Goal: Task Accomplishment & Management: Use online tool/utility

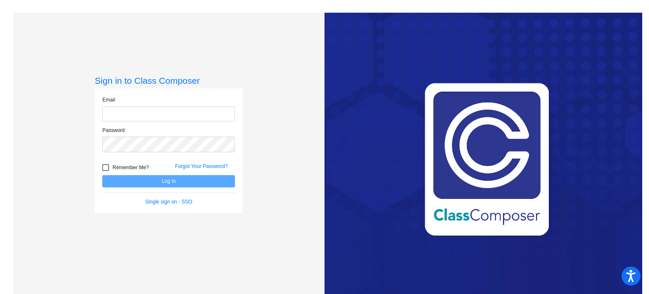
type input "[EMAIL_ADDRESS][DOMAIN_NAME]"
click at [123, 166] on span "Remember Me?" at bounding box center [130, 167] width 36 height 10
click at [106, 171] on input "Remember Me?" at bounding box center [105, 171] width 0 height 0
checkbox input "true"
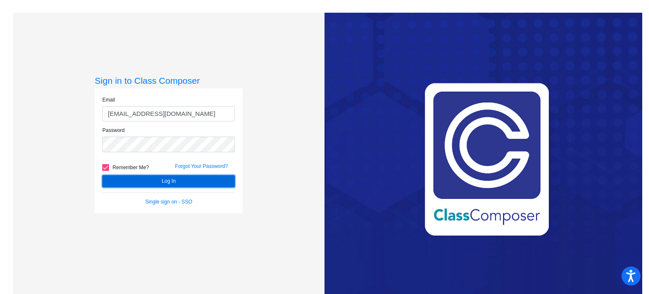
click at [136, 177] on button "Log In" at bounding box center [168, 181] width 133 height 12
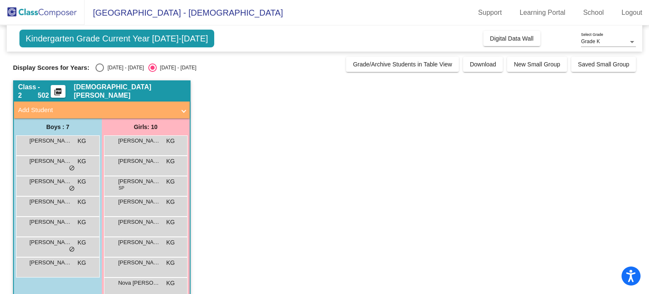
scroll to position [57, 0]
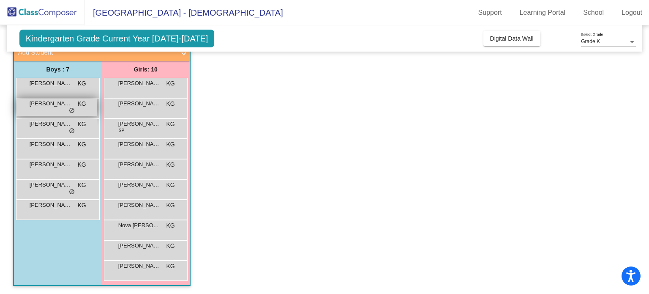
click at [72, 109] on span "do_not_disturb_alt" at bounding box center [72, 110] width 6 height 7
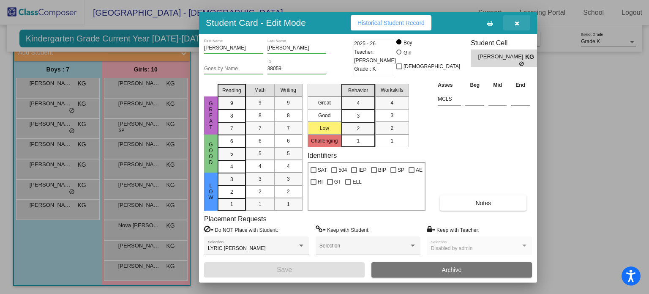
click at [519, 19] on button "button" at bounding box center [516, 22] width 27 height 15
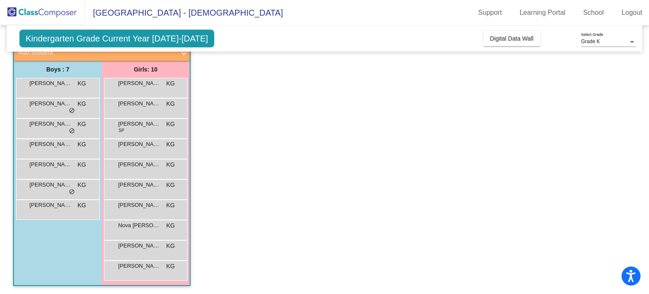
click at [60, 199] on div "[PERSON_NAME] KG lock do_not_disturb_alt" at bounding box center [58, 209] width 84 height 20
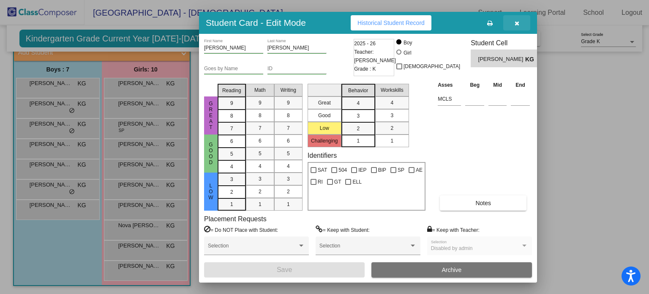
click at [517, 22] on icon "button" at bounding box center [517, 23] width 5 height 6
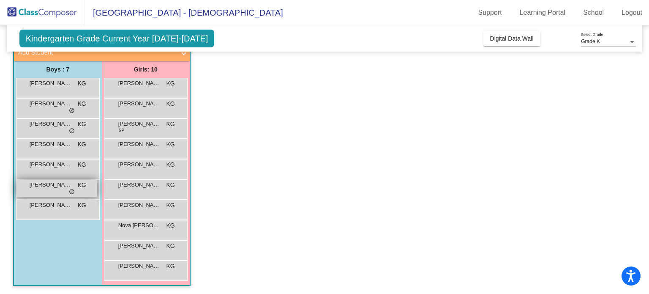
click at [54, 188] on div "[PERSON_NAME] KG lock do_not_disturb_alt" at bounding box center [56, 188] width 81 height 17
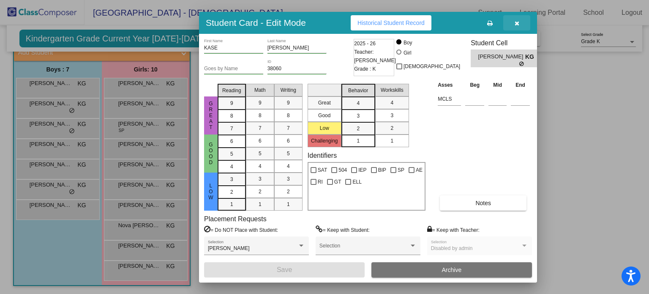
click at [519, 20] on button "button" at bounding box center [516, 22] width 27 height 15
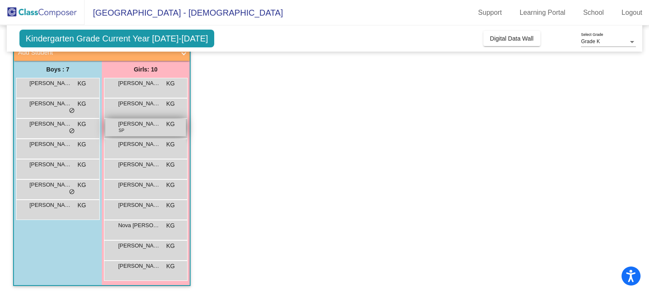
click at [116, 133] on div "[PERSON_NAME] SP KG lock do_not_disturb_alt" at bounding box center [145, 127] width 81 height 17
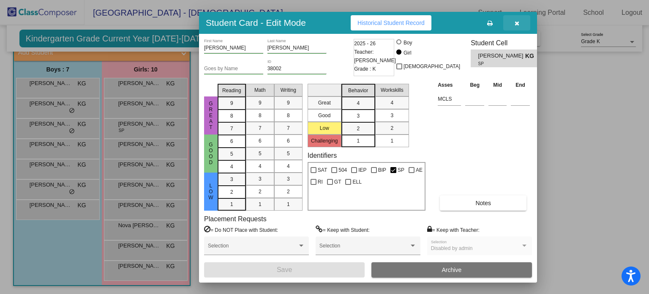
click at [510, 21] on button "button" at bounding box center [516, 22] width 27 height 15
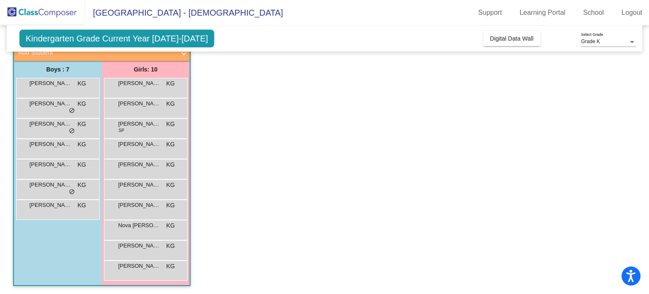
scroll to position [0, 0]
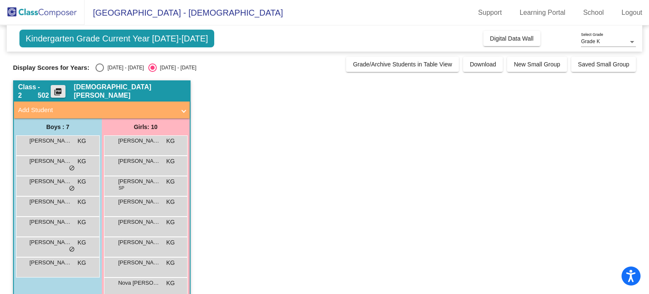
click at [63, 89] on mat-icon "picture_as_pdf" at bounding box center [58, 93] width 10 height 12
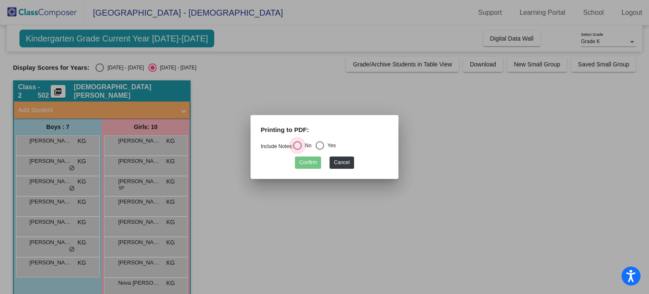
click at [297, 144] on div "Select an option" at bounding box center [297, 145] width 8 height 8
click at [297, 150] on input "No" at bounding box center [297, 150] width 0 height 0
radio input "true"
click at [324, 145] on div "Select an option" at bounding box center [320, 145] width 8 height 8
click at [320, 150] on input "Yes" at bounding box center [319, 150] width 0 height 0
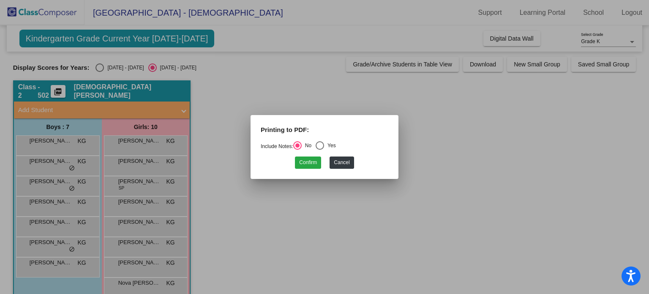
radio input "true"
click at [306, 160] on button "Confirm" at bounding box center [308, 162] width 26 height 12
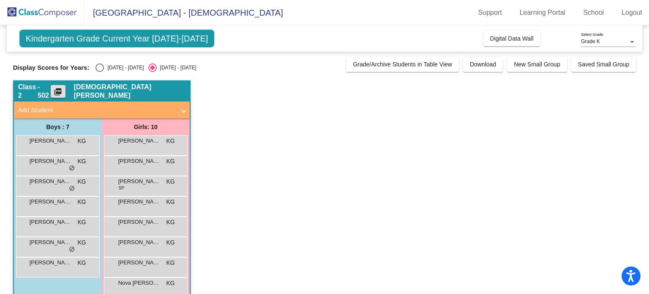
click at [110, 71] on div "[DATE] - [DATE]" at bounding box center [124, 68] width 40 height 8
click at [100, 72] on input "[DATE] - [DATE]" at bounding box center [99, 72] width 0 height 0
radio input "true"
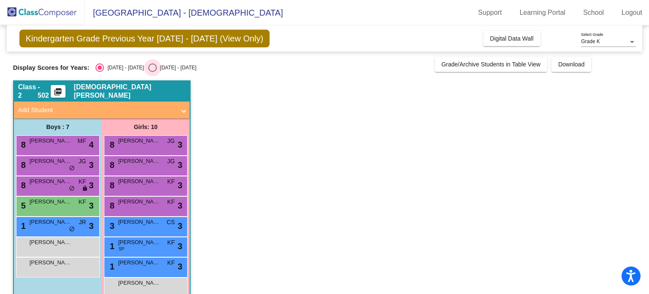
click at [148, 68] on div "Select an option" at bounding box center [152, 67] width 8 height 8
click at [152, 72] on input "[DATE] - [DATE]" at bounding box center [152, 72] width 0 height 0
radio input "true"
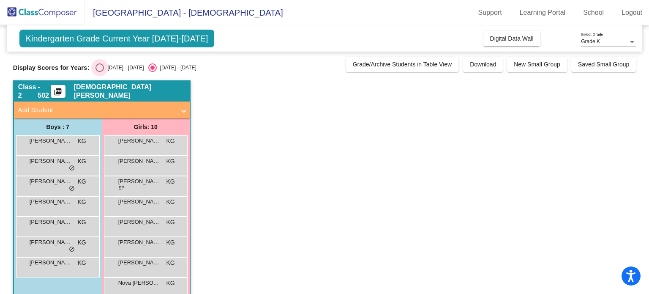
click at [101, 65] on div "Select an option" at bounding box center [99, 67] width 8 height 8
click at [100, 72] on input "[DATE] - [DATE]" at bounding box center [99, 72] width 0 height 0
radio input "true"
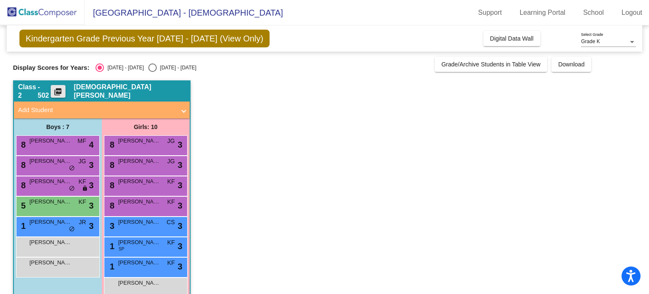
click at [65, 93] on button "picture_as_pdf" at bounding box center [58, 91] width 15 height 13
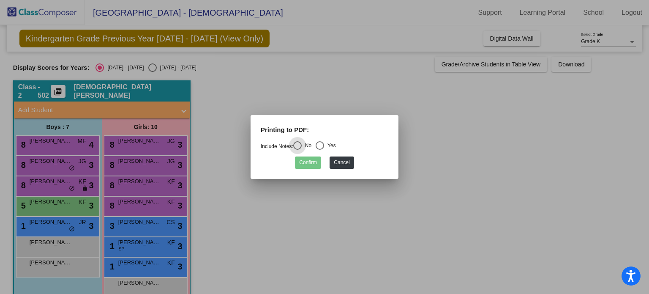
click at [327, 131] on div "Printing to PDF:" at bounding box center [324, 133] width 140 height 16
click at [324, 142] on div "Select an option" at bounding box center [320, 145] width 8 height 8
click at [320, 150] on input "Yes" at bounding box center [319, 150] width 0 height 0
radio input "true"
click at [311, 168] on button "Confirm" at bounding box center [308, 162] width 26 height 12
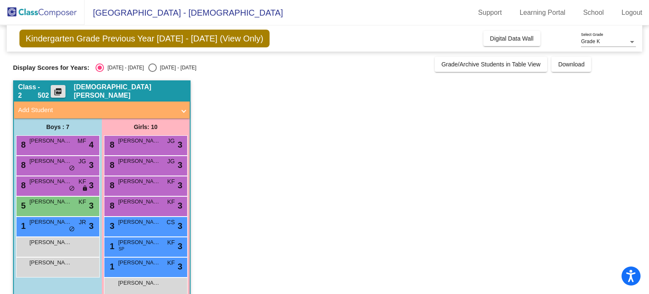
scroll to position [42, 0]
